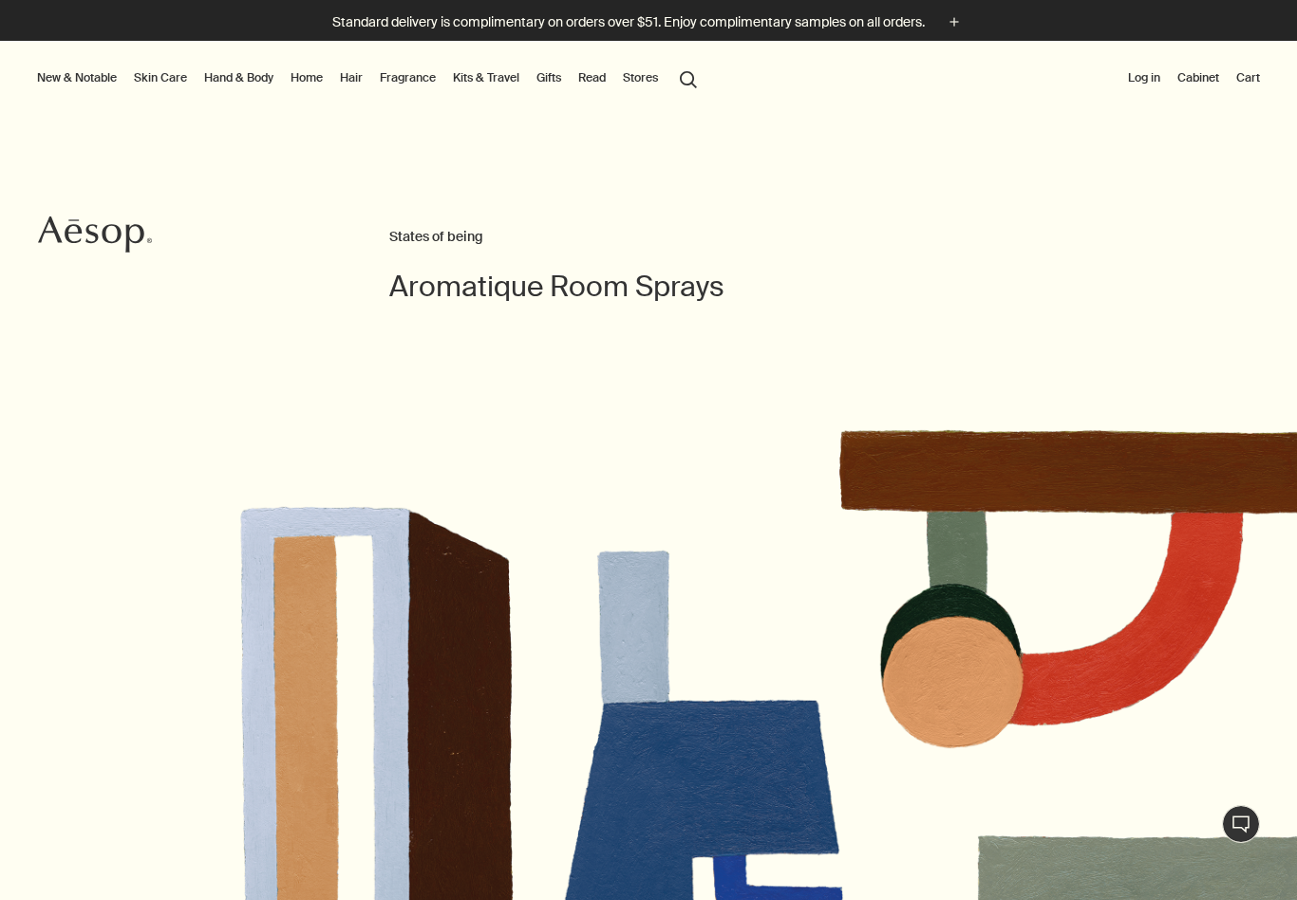
click at [295, 86] on link "Home" at bounding box center [307, 77] width 40 height 23
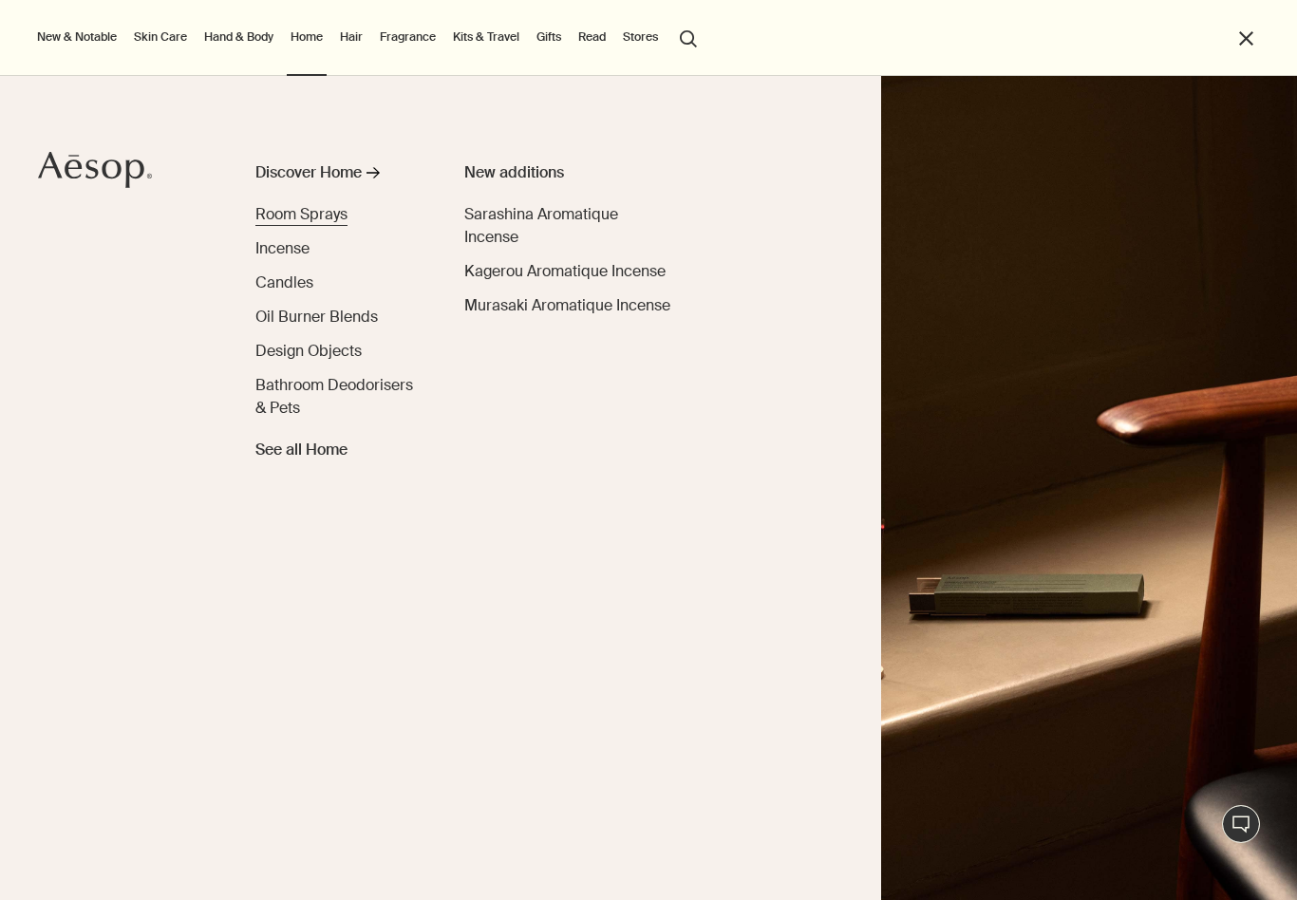
click at [327, 218] on span "Room Sprays" at bounding box center [301, 214] width 92 height 20
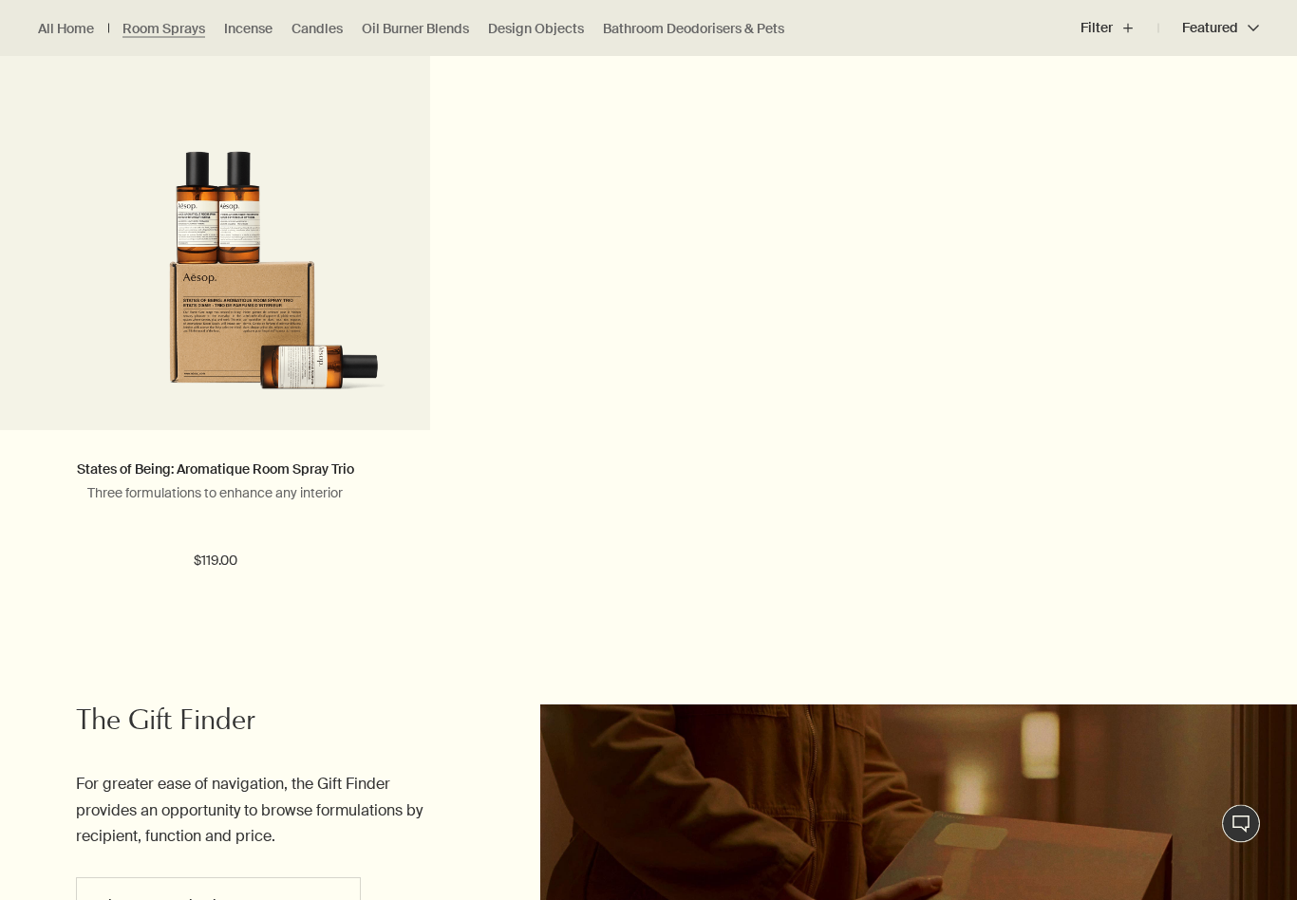
scroll to position [1312, 0]
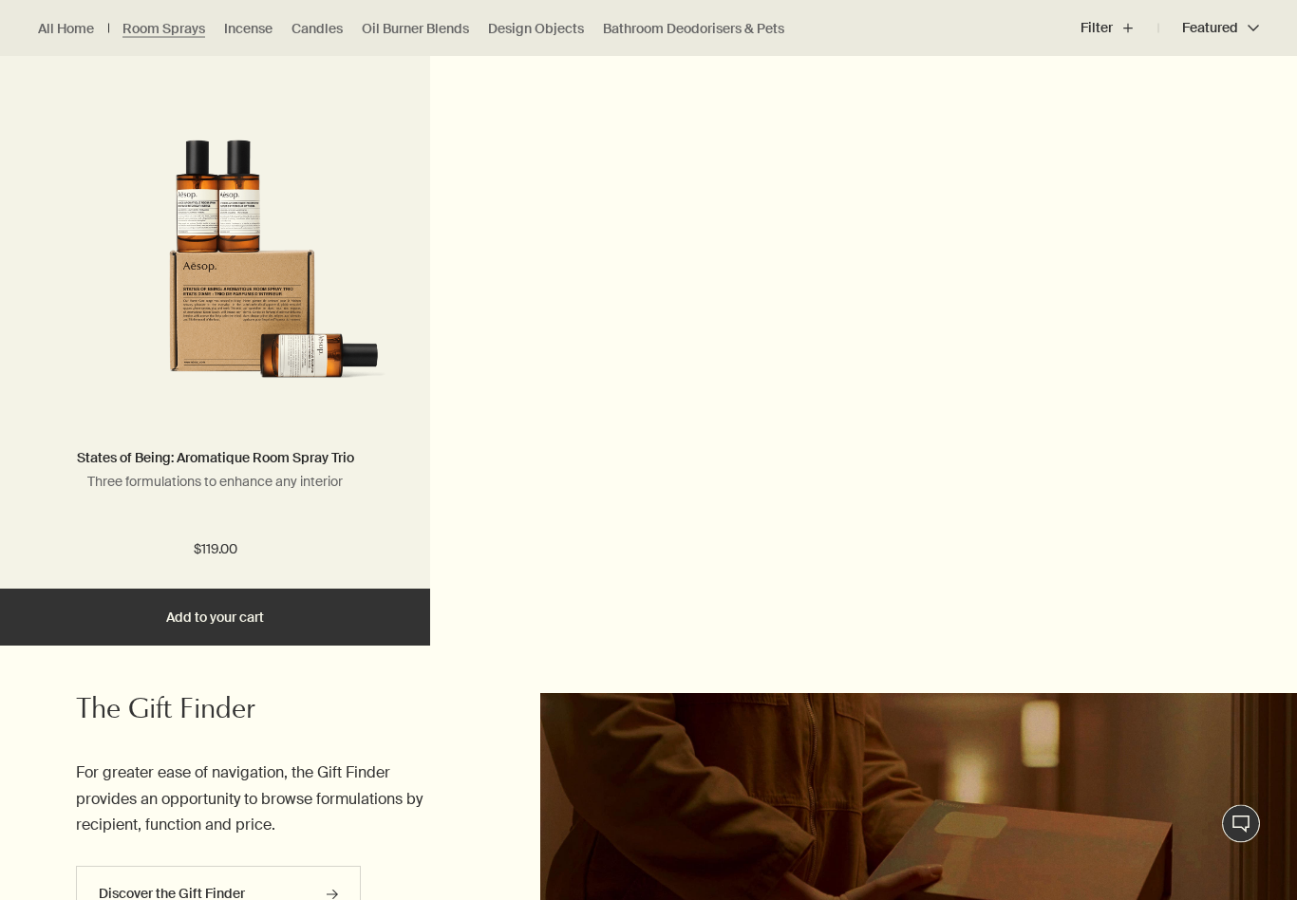
click at [199, 327] on img at bounding box center [214, 266] width 373 height 251
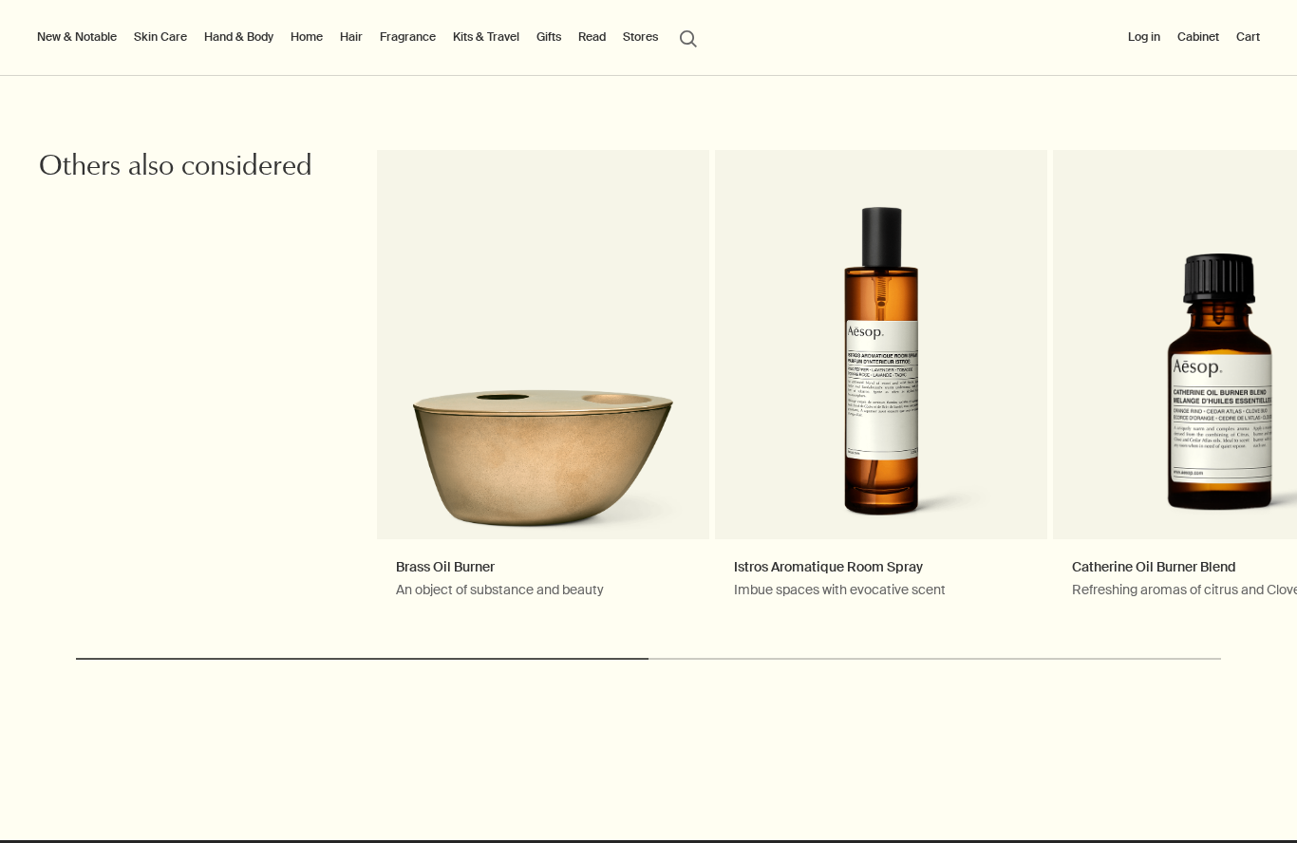
scroll to position [2135, 0]
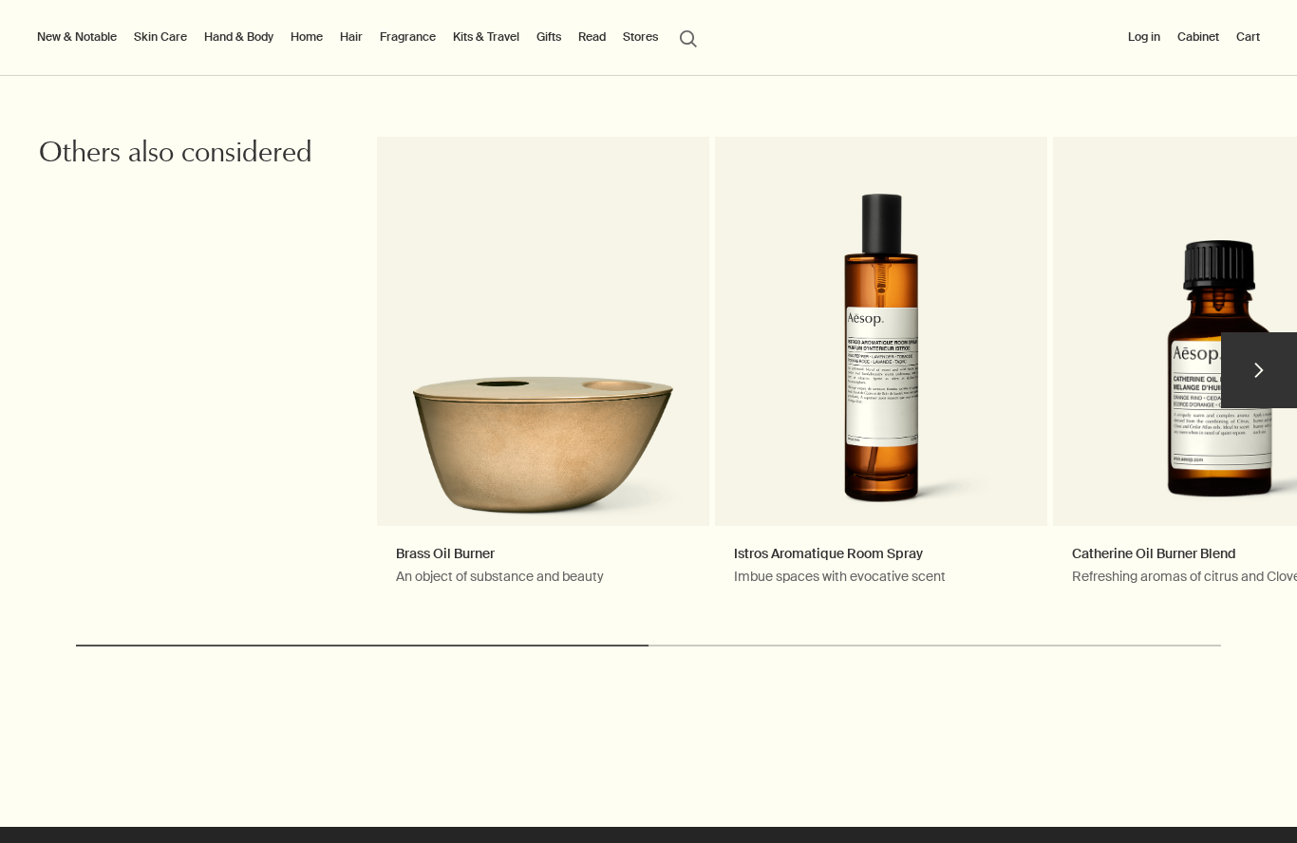
click at [1267, 408] on button "chevron" at bounding box center [1259, 370] width 76 height 76
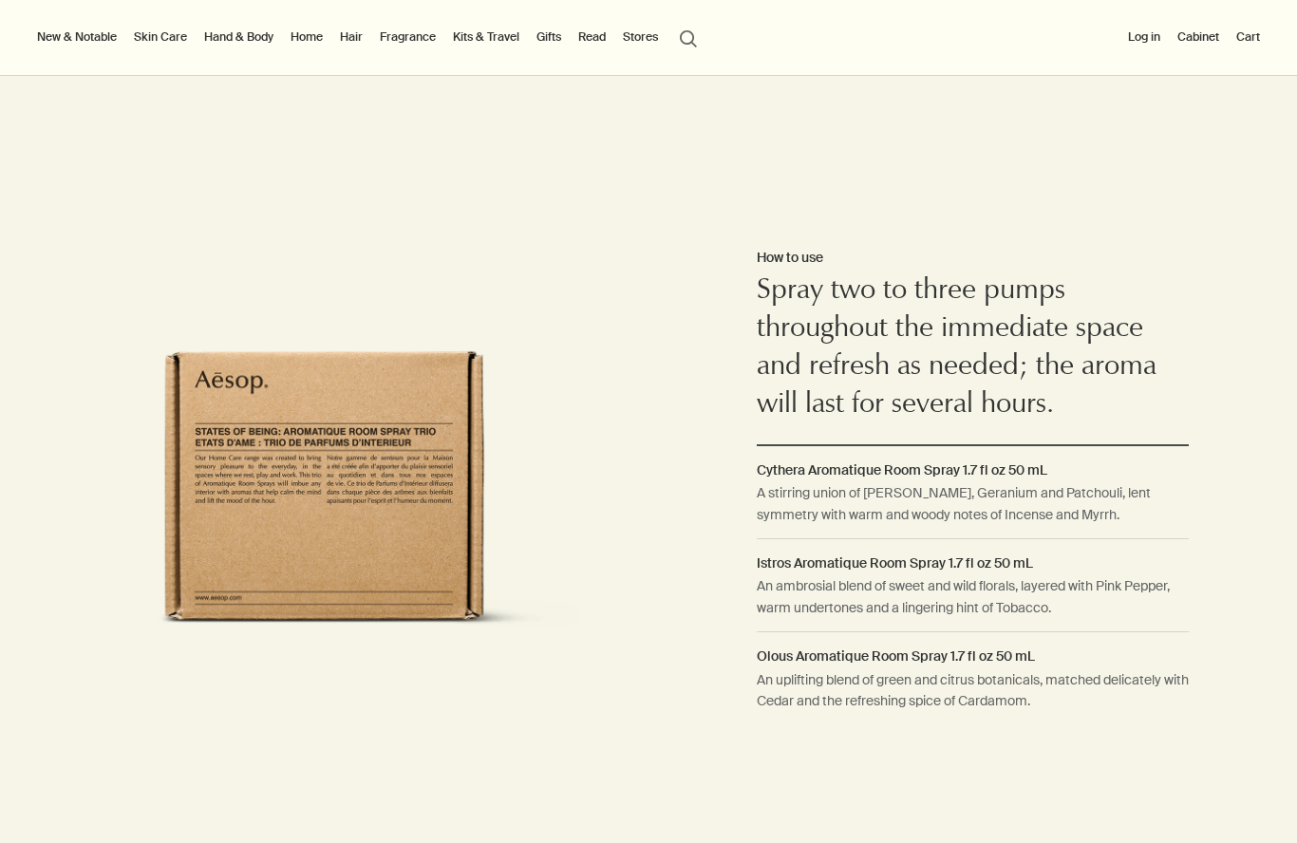
scroll to position [1224, 0]
